Goal: Task Accomplishment & Management: Manage account settings

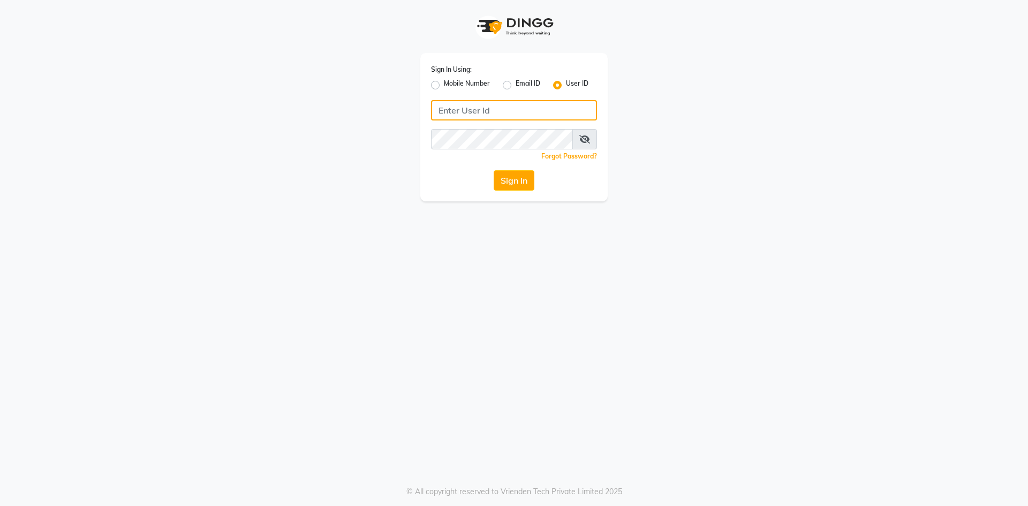
click at [514, 111] on input "Username" at bounding box center [514, 110] width 166 height 20
type input "glitzglams"
click at [510, 187] on button "Sign In" at bounding box center [513, 180] width 41 height 20
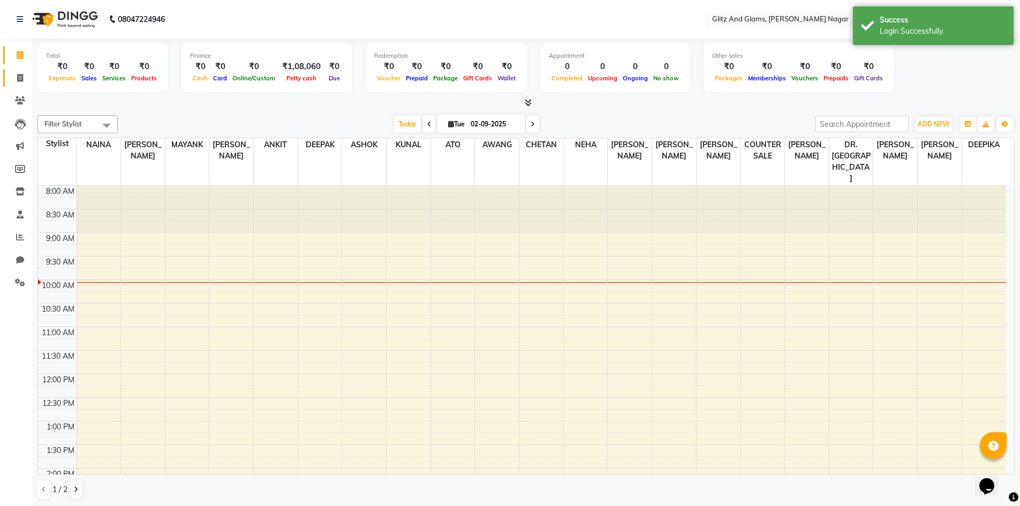
click at [19, 75] on icon at bounding box center [20, 78] width 6 height 8
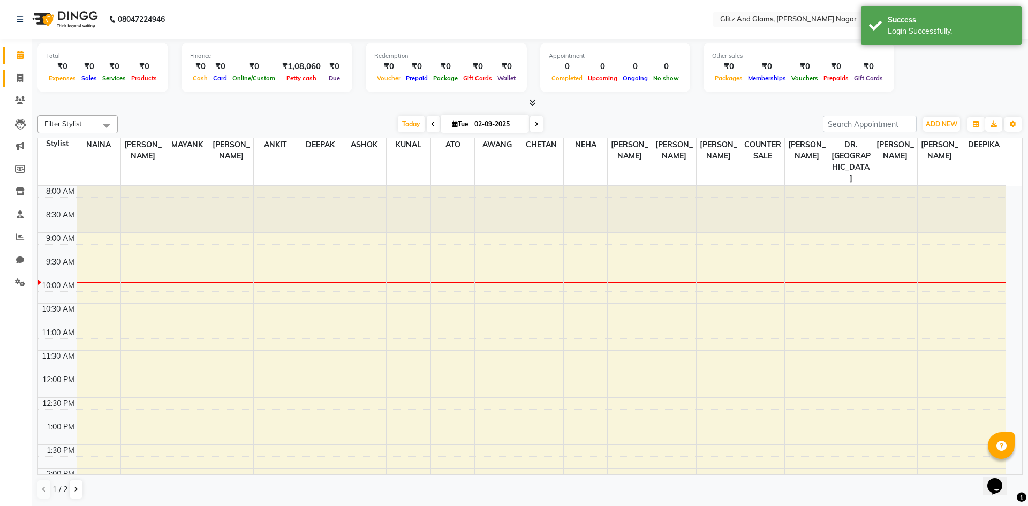
select select "service"
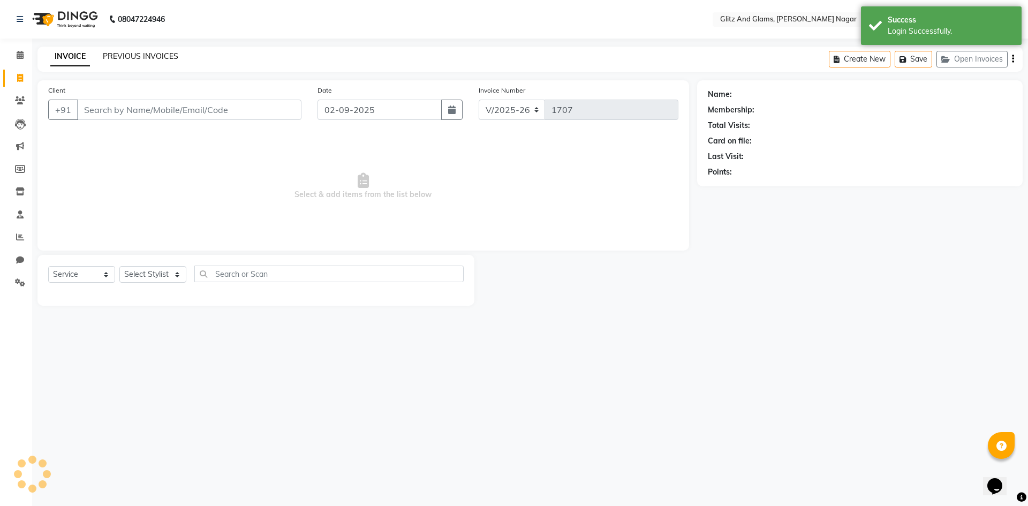
click at [161, 57] on link "PREVIOUS INVOICES" at bounding box center [140, 56] width 75 height 10
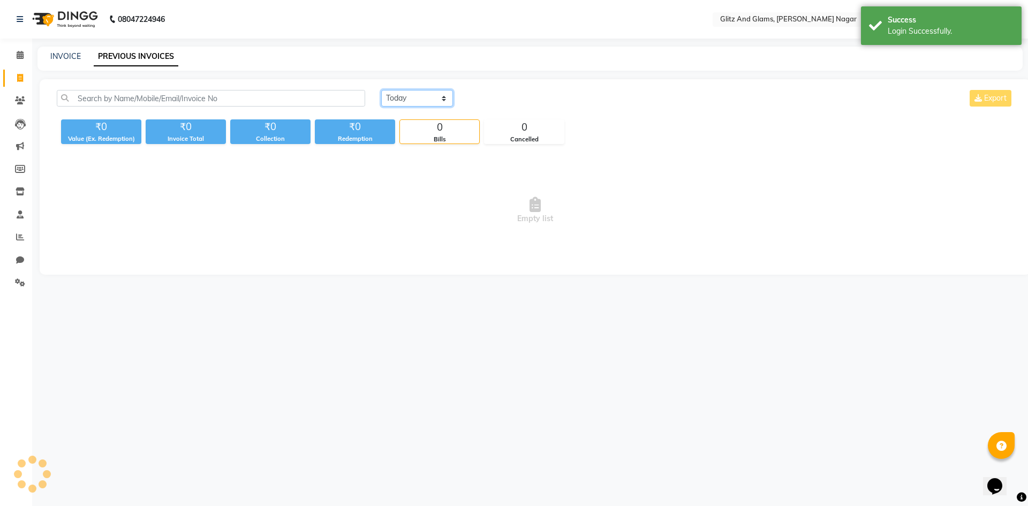
click at [422, 97] on select "[DATE] [DATE] Custom Range" at bounding box center [417, 98] width 72 height 17
select select "[DATE]"
click at [381, 90] on select "[DATE] [DATE] Custom Range" at bounding box center [417, 98] width 72 height 17
